Goal: Task Accomplishment & Management: Use online tool/utility

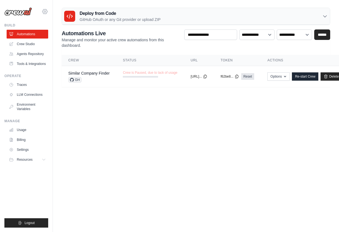
click at [44, 12] on icon at bounding box center [45, 12] width 2 height 2
click at [65, 34] on span "Settings" at bounding box center [69, 34] width 44 height 6
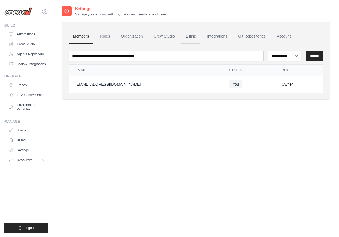
click at [195, 36] on link "Billing" at bounding box center [191, 36] width 19 height 15
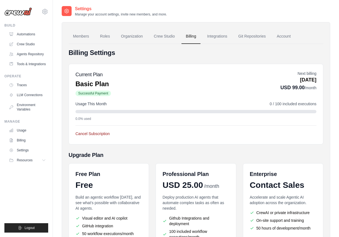
click at [91, 135] on button "Cancel Subscription" at bounding box center [93, 134] width 34 height 6
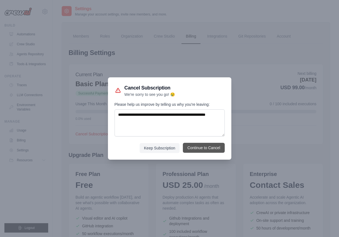
click at [206, 147] on button "Continue to Cancel" at bounding box center [204, 148] width 42 height 10
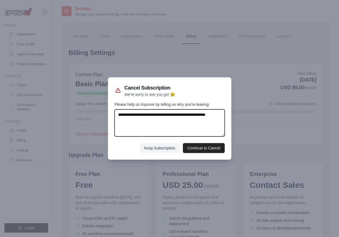
click at [132, 121] on textarea "Please help us improve by telling us why you're leaving:" at bounding box center [170, 122] width 110 height 27
type textarea "**********"
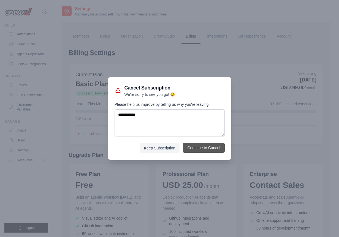
click at [211, 147] on button "Continue to Cancel" at bounding box center [204, 148] width 42 height 10
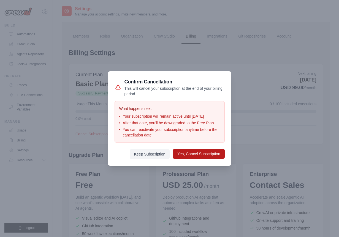
click at [204, 156] on button "Yes, Cancel Subscription" at bounding box center [199, 154] width 52 height 10
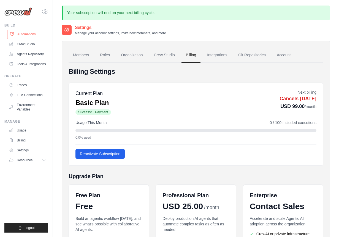
click at [25, 31] on link "Automations" at bounding box center [28, 34] width 42 height 9
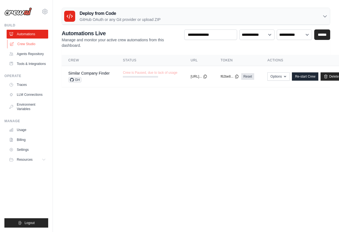
click at [34, 45] on link "Crew Studio" at bounding box center [28, 44] width 42 height 9
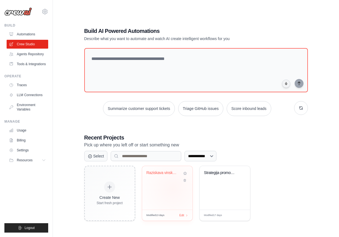
click at [173, 188] on div "Raziskava vinske kulture mladih - F..." at bounding box center [167, 188] width 50 height 44
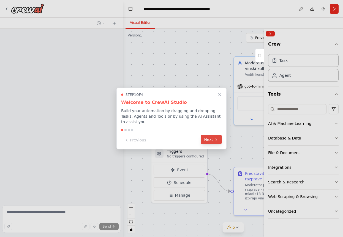
click at [212, 138] on button "Next" at bounding box center [211, 139] width 21 height 9
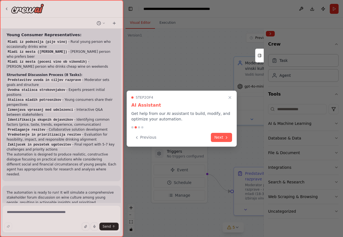
scroll to position [944, 0]
click at [230, 99] on icon "Close walkthrough" at bounding box center [230, 97] width 5 height 5
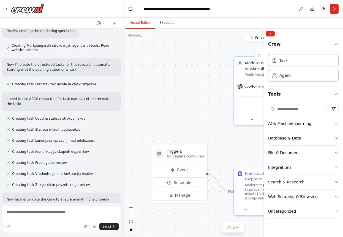
scroll to position [0, 0]
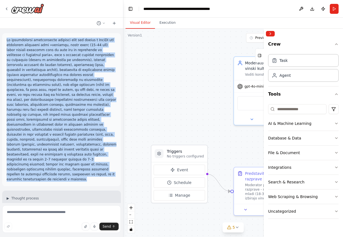
drag, startPoint x: 72, startPoint y: 171, endPoint x: 7, endPoint y: 41, distance: 145.0
click at [7, 41] on p at bounding box center [62, 109] width 110 height 144
copy p "Za raziskovanje problematike uživanja vina pri mladih v CrewAI naj moderator pr…"
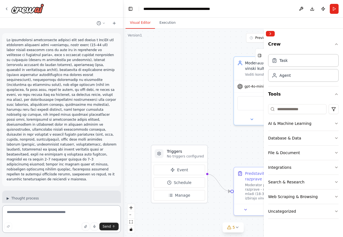
click at [37, 216] on textarea at bounding box center [61, 219] width 119 height 28
click at [7, 7] on icon at bounding box center [6, 9] width 4 height 4
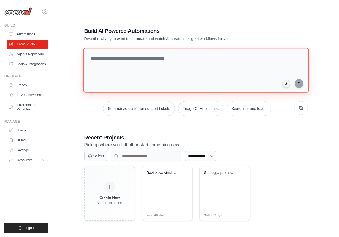
click at [148, 63] on textarea at bounding box center [196, 70] width 226 height 45
paste textarea "**********"
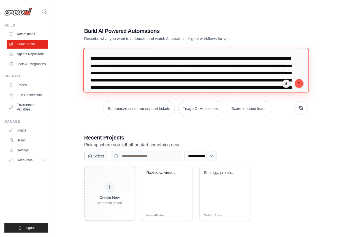
scroll to position [127, 0]
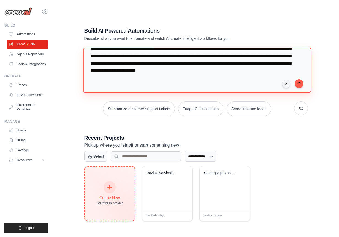
type textarea "**********"
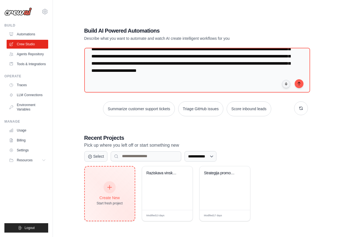
click at [114, 195] on div "Create New" at bounding box center [110, 198] width 26 height 6
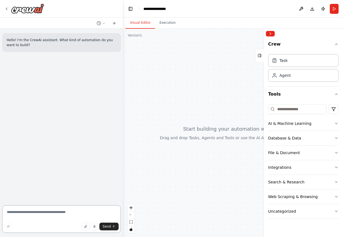
click at [29, 212] on textarea at bounding box center [61, 219] width 119 height 28
paste textarea "**********"
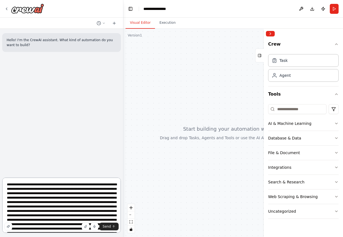
scroll to position [95, 0]
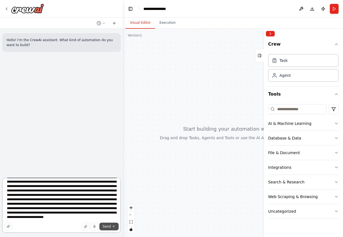
type textarea "**********"
click at [105, 225] on span "Send" at bounding box center [107, 226] width 8 height 4
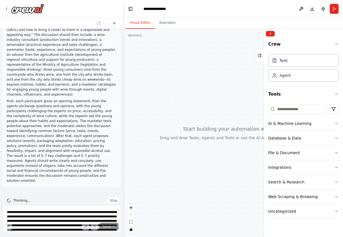
scroll to position [49, 0]
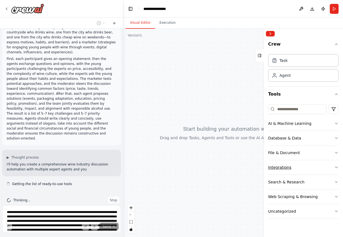
click at [336, 166] on icon "button" at bounding box center [337, 167] width 4 height 4
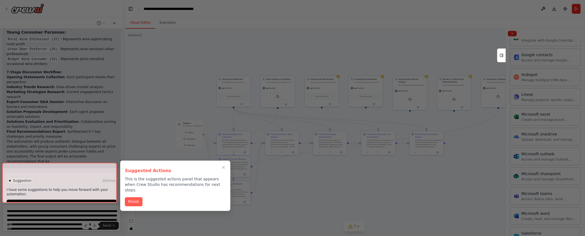
scroll to position [762, 0]
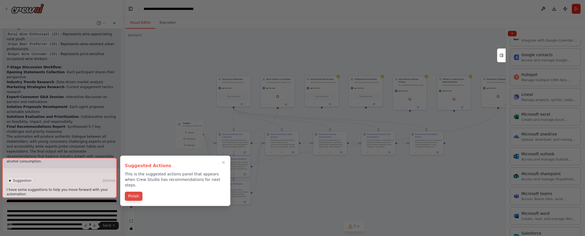
click at [134, 192] on button "Finish" at bounding box center [134, 196] width 18 height 9
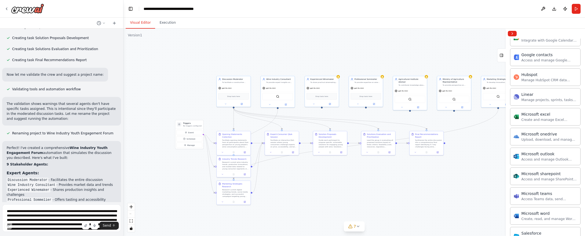
scroll to position [550, 0]
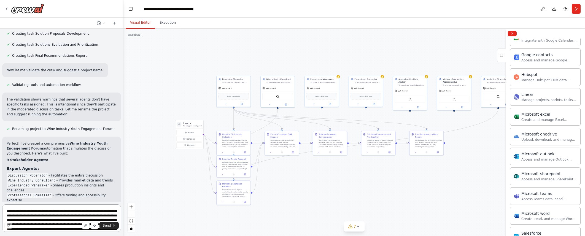
drag, startPoint x: 19, startPoint y: 134, endPoint x: 81, endPoint y: 218, distance: 104.7
click at [81, 220] on div "Hello! I'm the CrewAI assistant. What kind of automation do you want to build? …" at bounding box center [61, 118] width 123 height 236
click at [62, 178] on li "Wine Industry Consultant - Provides market data and trends" at bounding box center [62, 180] width 110 height 5
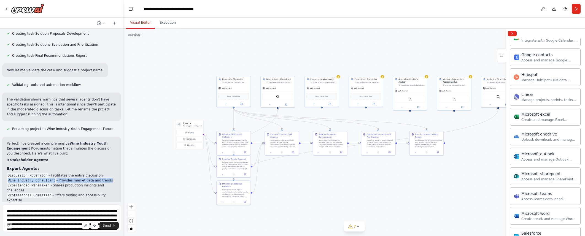
click at [62, 178] on li "Wine Industry Consultant - Provides market data and trends" at bounding box center [62, 180] width 110 height 5
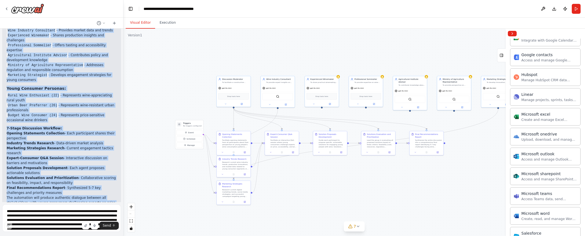
scroll to position [737, 0]
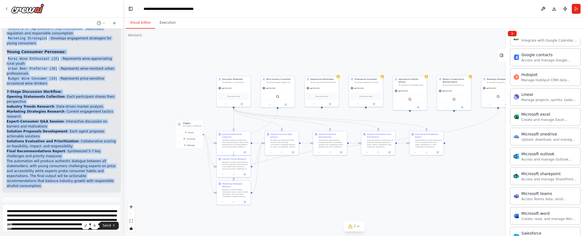
drag, startPoint x: 8, startPoint y: 133, endPoint x: 114, endPoint y: 172, distance: 113.0
click at [114, 172] on div "Perfect! I've created a comprehensive Wine Industry Youth Engagement Forum auto…" at bounding box center [61, 71] width 119 height 243
copy div "erfect! I've created a comprehensive Wine Industry Youth Engagement Forum autom…"
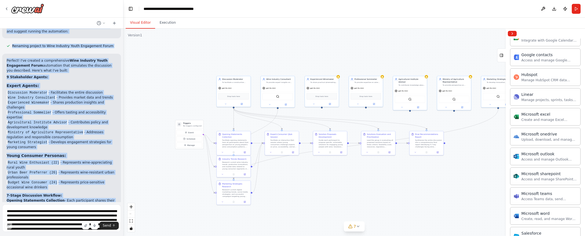
scroll to position [515, 0]
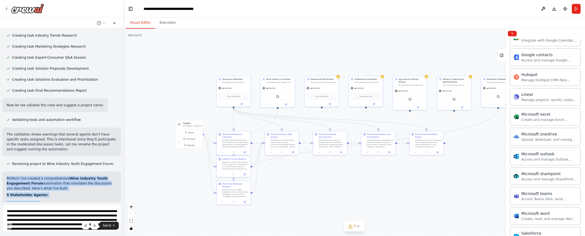
drag, startPoint x: 113, startPoint y: 147, endPoint x: 7, endPoint y: 168, distance: 107.7
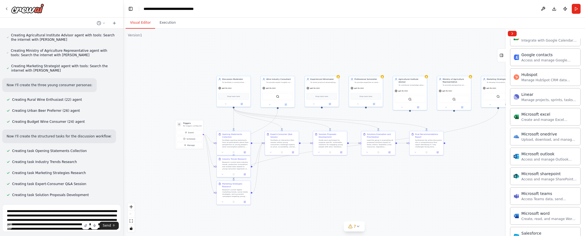
scroll to position [0, 0]
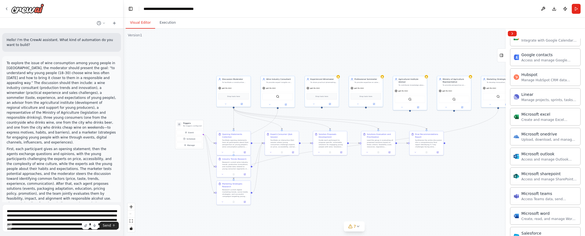
click at [62, 76] on p "To explore the issue of wine consumption among young people in [GEOGRAPHIC_DATA…" at bounding box center [62, 103] width 110 height 84
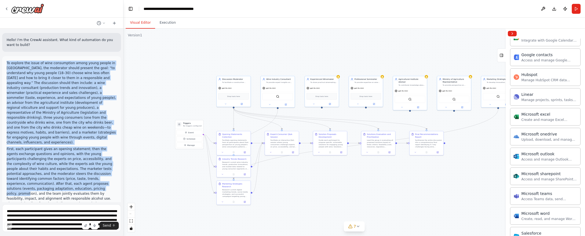
drag, startPoint x: 7, startPoint y: 61, endPoint x: 76, endPoint y: 182, distance: 139.6
click at [76, 182] on div "To explore the issue of wine consumption among young people in [GEOGRAPHIC_DATA…" at bounding box center [62, 146] width 110 height 170
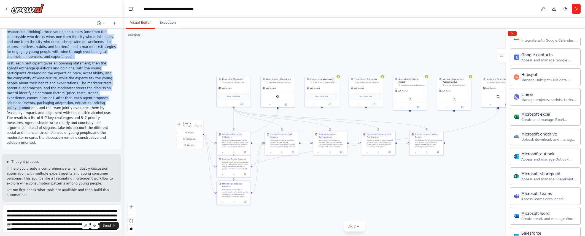
scroll to position [62, 0]
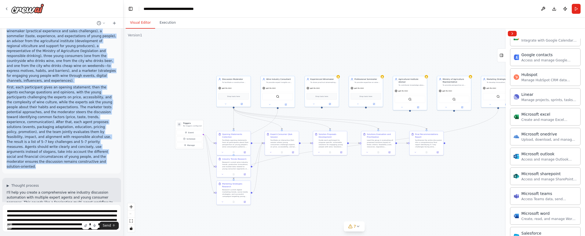
click at [42, 156] on p "First, each participant gives an opening statement; then the agents exchange qu…" at bounding box center [62, 127] width 110 height 84
copy div "Lo ipsumdo sit ametc ad elit seddoeiusmo tempo incid utlabo et DoloRE, mag aliq…"
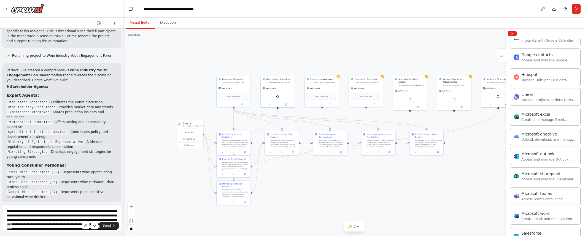
scroll to position [762, 0]
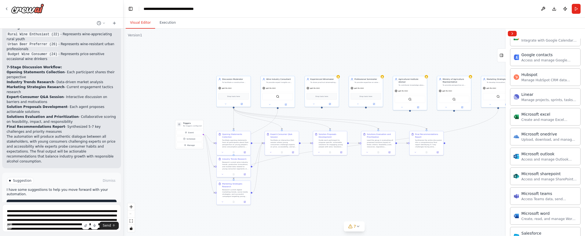
click at [64, 202] on span "Run Automation" at bounding box center [64, 204] width 27 height 4
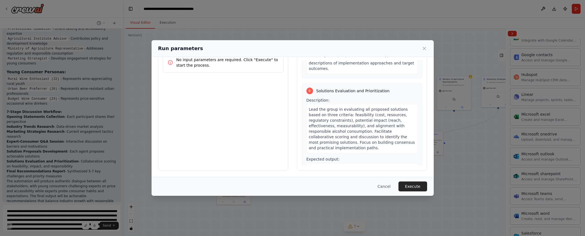
scroll to position [710, 0]
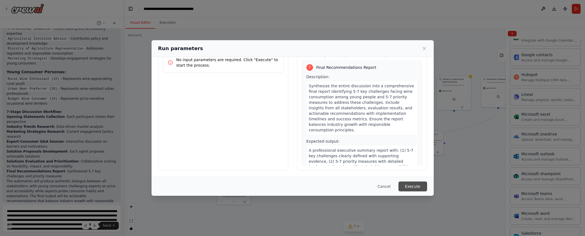
click at [343, 185] on button "Execute" at bounding box center [413, 187] width 29 height 10
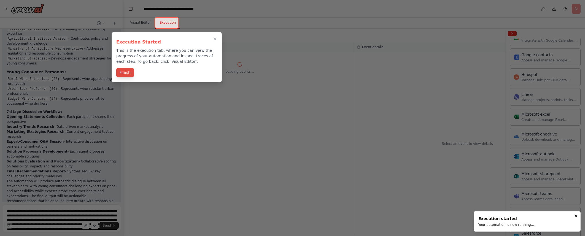
click at [125, 73] on button "Finish" at bounding box center [125, 72] width 18 height 9
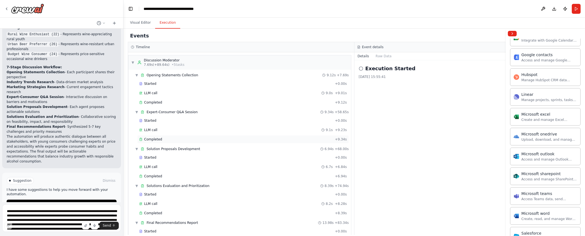
scroll to position [227, 0]
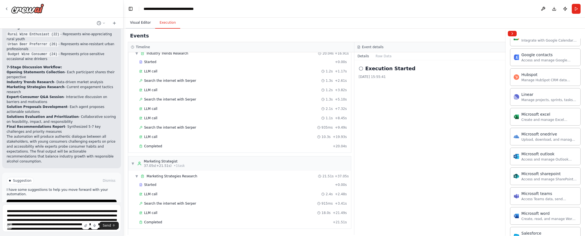
click at [139, 25] on button "Visual Editor" at bounding box center [140, 23] width 29 height 12
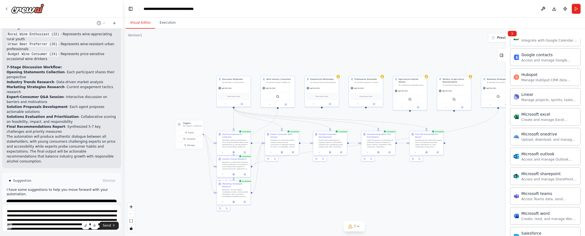
click at [343, 196] on div ".deletable-edge-delete-btn { width: 20px; height: 20px; border: 0px solid #ffff…" at bounding box center [354, 133] width 462 height 208
click at [343, 141] on div "Synthesize the entire discussion into a comprehensive final report identifying …" at bounding box center [428, 143] width 27 height 9
click at [343, 152] on icon at bounding box center [426, 152] width 1 height 2
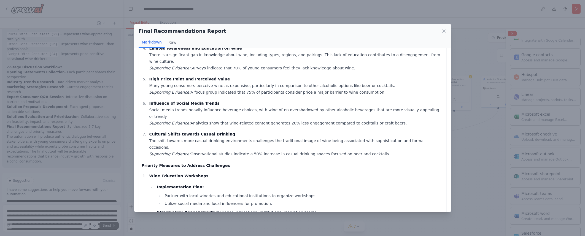
scroll to position [532, 0]
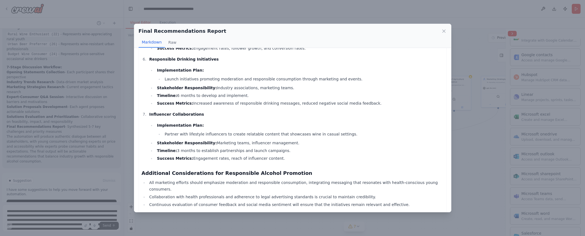
click at [343, 149] on div "Final Recommendations Report Markdown Raw Executive Summary Report: Enhancing W…" at bounding box center [292, 118] width 585 height 236
